Goal: Navigation & Orientation: Find specific page/section

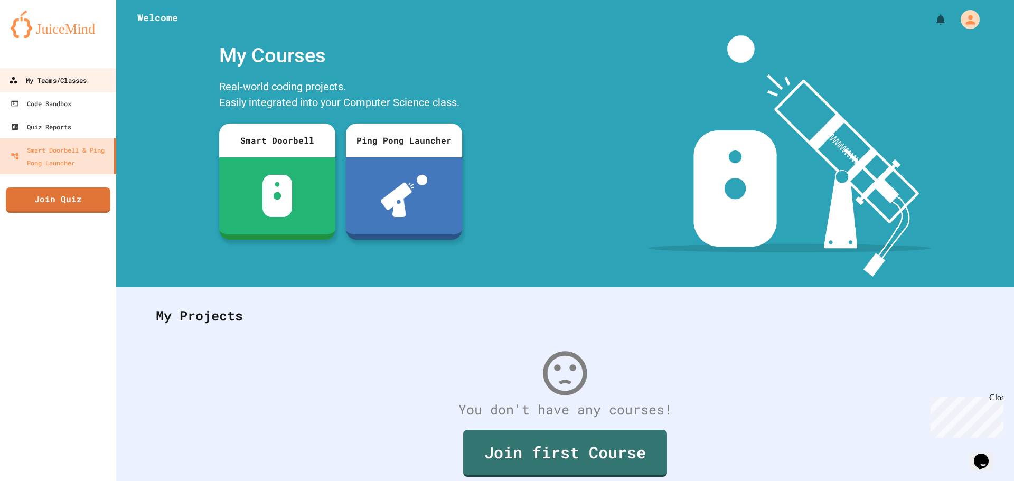
click at [99, 74] on link "My Teams/Classes" at bounding box center [58, 80] width 120 height 24
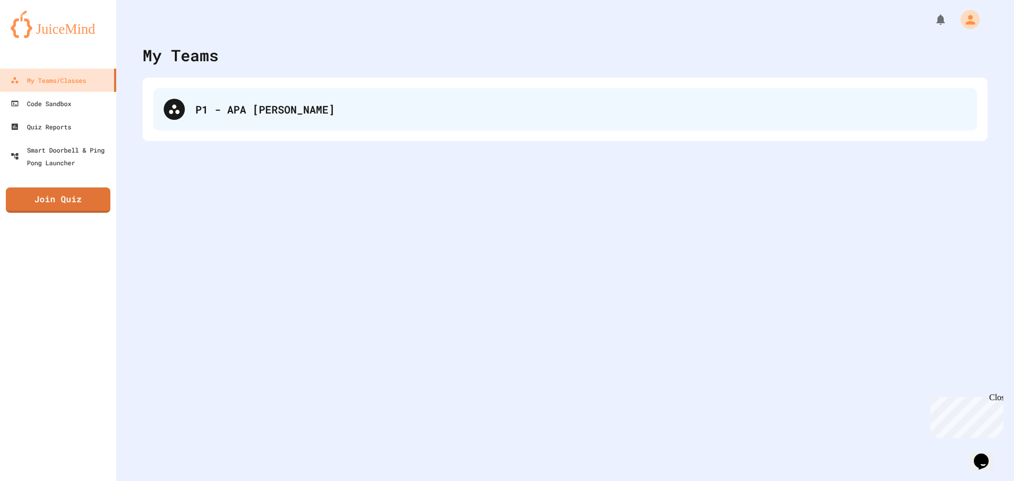
click at [322, 110] on div "P1 - APA [PERSON_NAME]" at bounding box center [580, 109] width 771 height 16
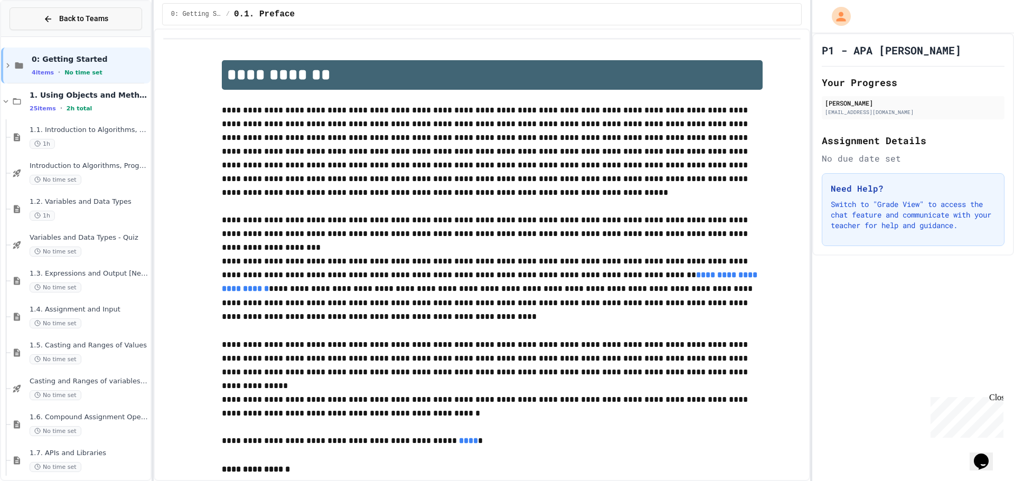
click at [79, 23] on span "Back to Teams" at bounding box center [83, 18] width 49 height 11
